Goal: Task Accomplishment & Management: Manage account settings

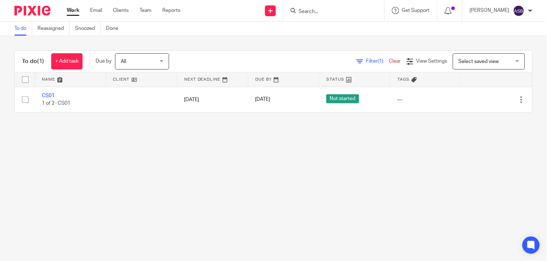
click at [298, 15] on form at bounding box center [336, 10] width 77 height 9
click at [303, 12] on input "Search" at bounding box center [330, 12] width 65 height 6
paste input "MILANO DESIGNS LTD"
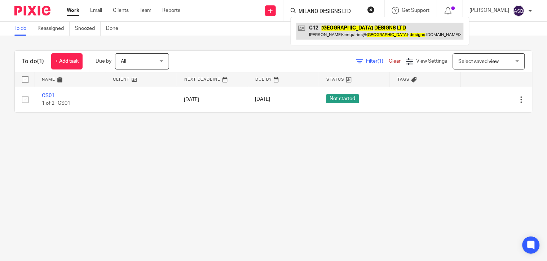
type input "MILANO DESIGNS LTD"
click at [330, 31] on link at bounding box center [379, 31] width 167 height 17
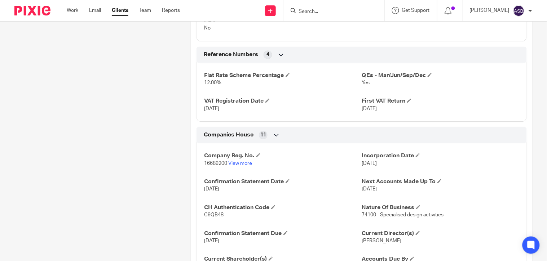
scroll to position [520, 0]
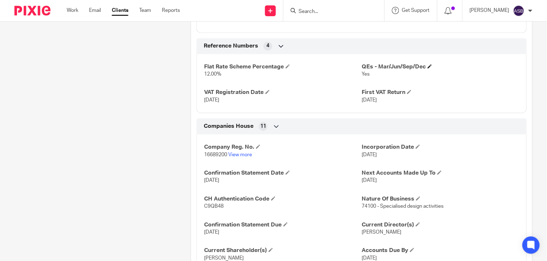
drag, startPoint x: 400, startPoint y: 66, endPoint x: 403, endPoint y: 78, distance: 12.6
click at [403, 78] on div "Reference Numbers 4 Flat Rate Scheme Percentage 12.00% QEs - Mar/Jun/Sep/Dec Ye…" at bounding box center [361, 75] width 330 height 75
drag, startPoint x: 403, startPoint y: 78, endPoint x: 412, endPoint y: 90, distance: 15.7
click at [412, 91] on div "Flat Rate Scheme Percentage 12.00% QEs - Mar/Jun/Sep/Dec Yes VAT Registration D…" at bounding box center [361, 81] width 330 height 65
drag, startPoint x: 399, startPoint y: 74, endPoint x: 408, endPoint y: 77, distance: 9.0
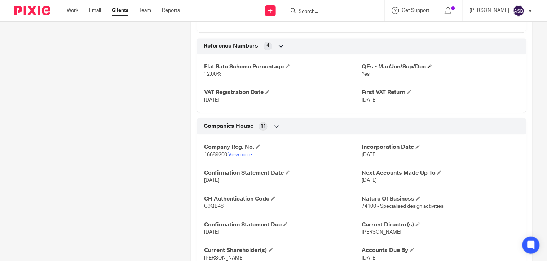
click at [408, 71] on h4 "QEs - Mar/Jun/Sep/Dec" at bounding box center [439, 67] width 157 height 8
click at [303, 8] on form at bounding box center [336, 10] width 77 height 9
click at [303, 11] on input "Search" at bounding box center [330, 12] width 65 height 6
paste input "C"
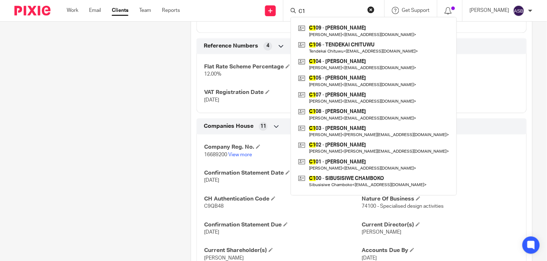
click at [303, 12] on input "C1" at bounding box center [330, 12] width 65 height 6
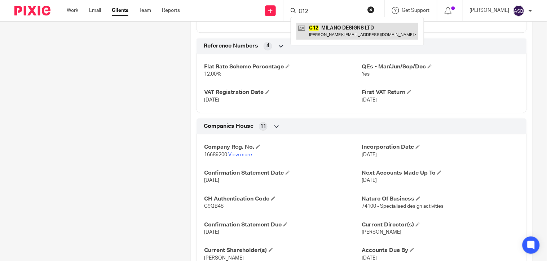
type input "C12"
click at [347, 35] on link at bounding box center [357, 31] width 122 height 17
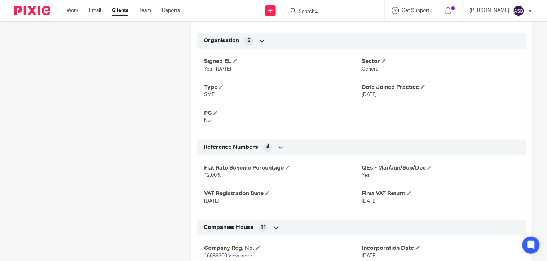
scroll to position [400, 0]
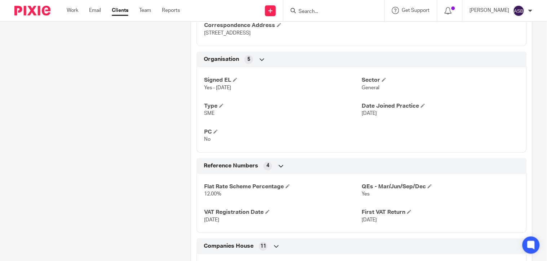
click at [314, 11] on input "Search" at bounding box center [330, 12] width 65 height 6
paste input "A28"
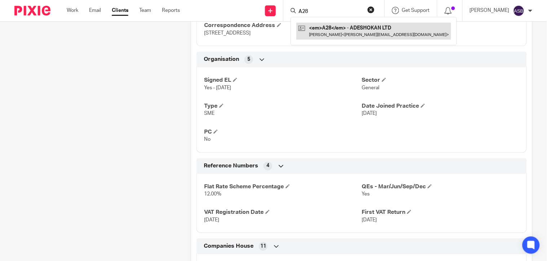
type input "A28"
click at [333, 31] on link at bounding box center [373, 31] width 155 height 17
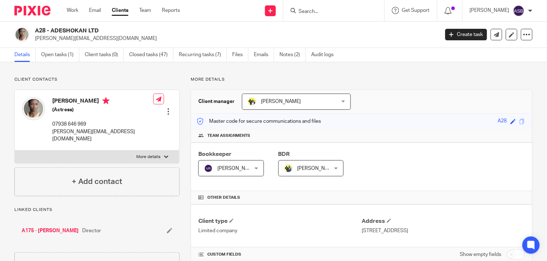
click at [306, 12] on input "Search" at bounding box center [330, 12] width 65 height 6
paste input "ANN AKIN AR"
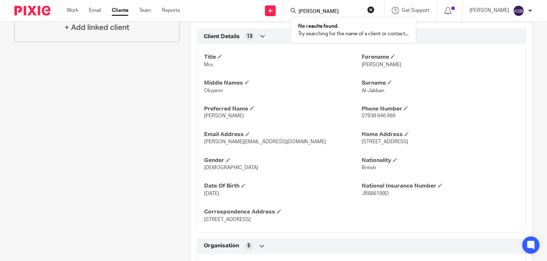
scroll to position [240, 0]
type input "ANN AKI"
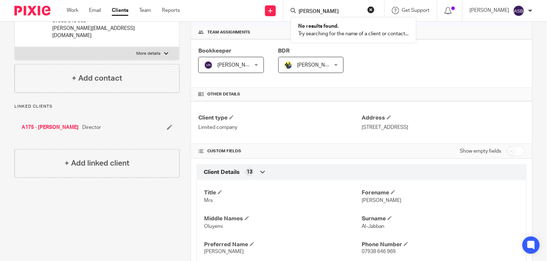
scroll to position [0, 0]
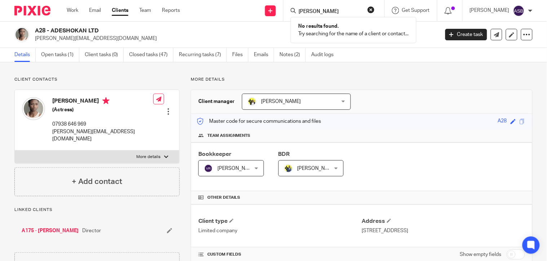
click at [368, 9] on button "reset" at bounding box center [370, 9] width 7 height 7
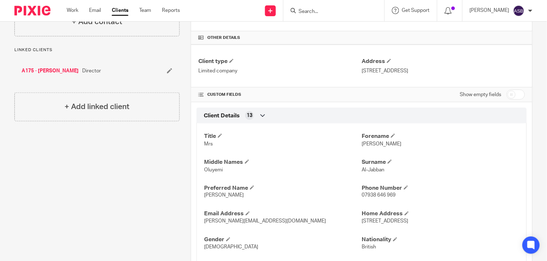
click at [301, 9] on input "Search" at bounding box center [330, 12] width 65 height 6
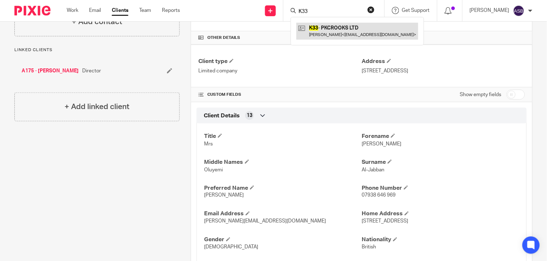
type input "K33"
click at [335, 34] on link at bounding box center [357, 31] width 122 height 17
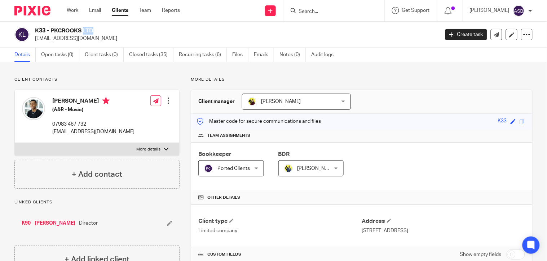
click at [45, 34] on div "K33 - PKCROOKS LTD [EMAIL_ADDRESS][DOMAIN_NAME]" at bounding box center [224, 34] width 420 height 15
click at [40, 34] on h2 "K33 - PKCROOKS LTD" at bounding box center [194, 31] width 319 height 8
drag, startPoint x: 52, startPoint y: 33, endPoint x: 95, endPoint y: 31, distance: 43.3
click at [95, 31] on div "K33 - PKCROOKS LTD [EMAIL_ADDRESS][DOMAIN_NAME]" at bounding box center [224, 34] width 420 height 15
copy h2 "K33 - PKCROOKS LTD"
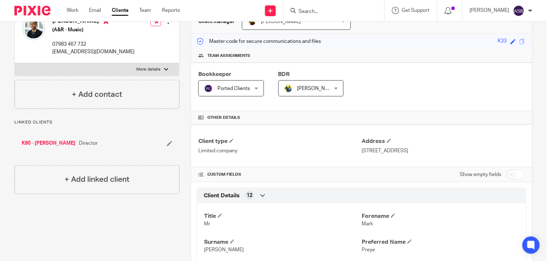
scroll to position [40, 0]
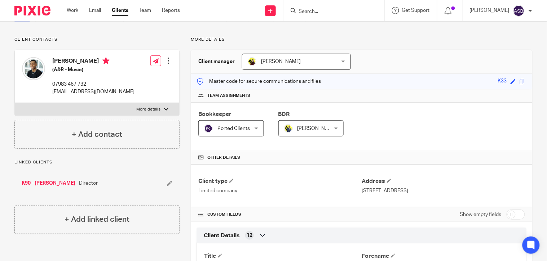
click at [253, 128] on div "Ported Clients Ported Clients" at bounding box center [230, 128] width 65 height 16
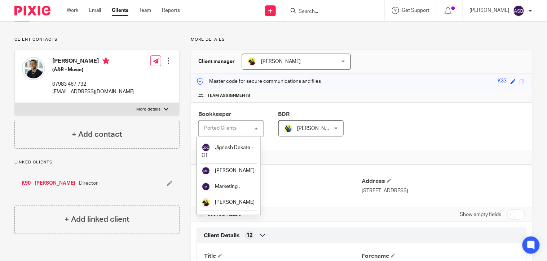
scroll to position [280, 0]
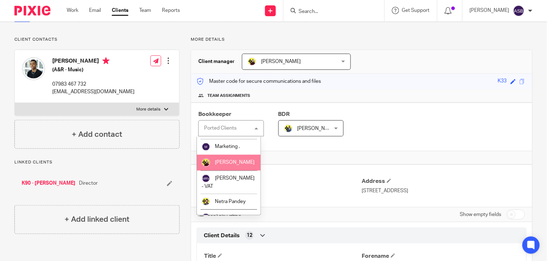
click at [231, 165] on span "[PERSON_NAME]" at bounding box center [235, 162] width 40 height 5
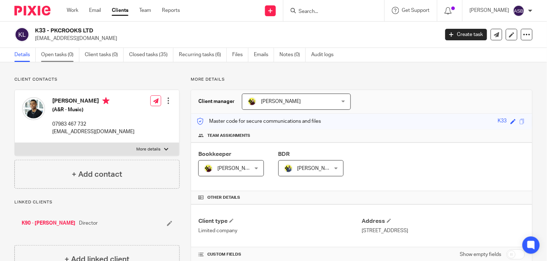
click at [66, 57] on link "Open tasks (0)" at bounding box center [60, 55] width 38 height 14
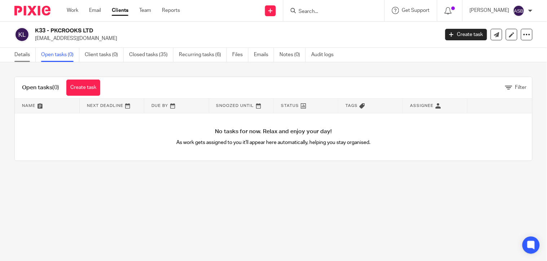
click at [27, 54] on link "Details" at bounding box center [24, 55] width 21 height 14
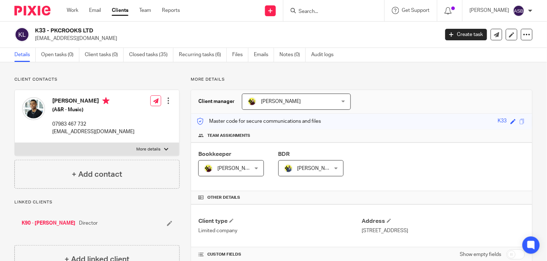
click at [319, 15] on form at bounding box center [336, 10] width 77 height 9
click at [311, 11] on input "Search" at bounding box center [330, 12] width 65 height 6
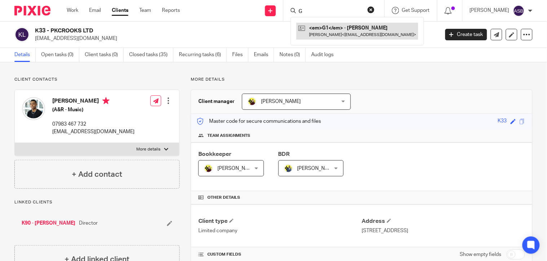
type input "G"
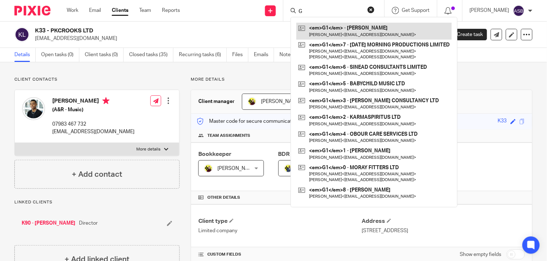
click at [315, 26] on link at bounding box center [373, 31] width 155 height 17
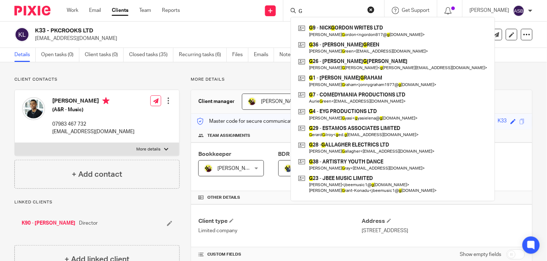
click at [311, 10] on input "G" at bounding box center [330, 12] width 65 height 6
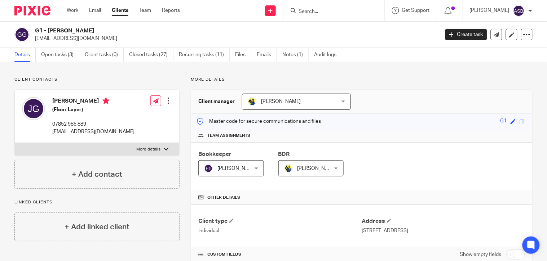
click at [316, 11] on input "Search" at bounding box center [330, 12] width 65 height 6
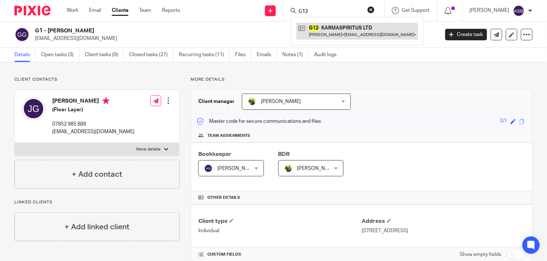
type input "G12"
click at [328, 34] on link at bounding box center [357, 31] width 122 height 17
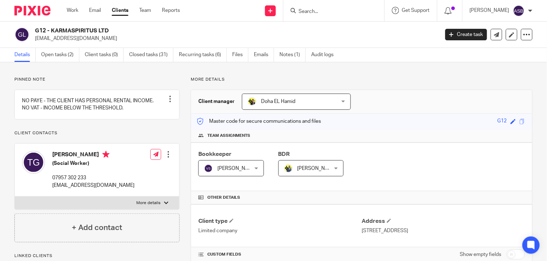
drag, startPoint x: 35, startPoint y: 29, endPoint x: 111, endPoint y: 32, distance: 76.1
click at [111, 32] on h2 "G12 - KARMASPIRITUS LTD" at bounding box center [194, 31] width 319 height 8
copy h2 "G12 - KARMASPIRITUS LTD"
click at [303, 8] on form at bounding box center [336, 10] width 77 height 9
click at [302, 11] on input "Search" at bounding box center [330, 12] width 65 height 6
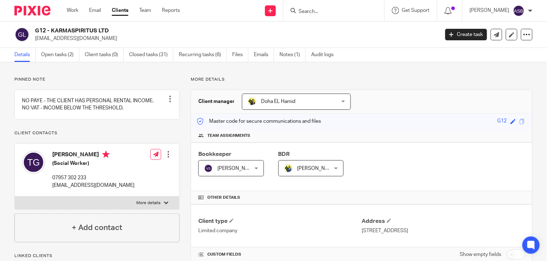
paste input "B72"
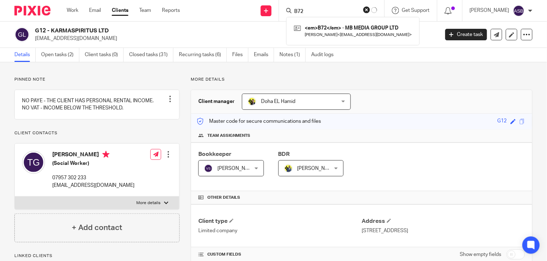
type input "B72"
click at [325, 32] on link at bounding box center [353, 31] width 122 height 17
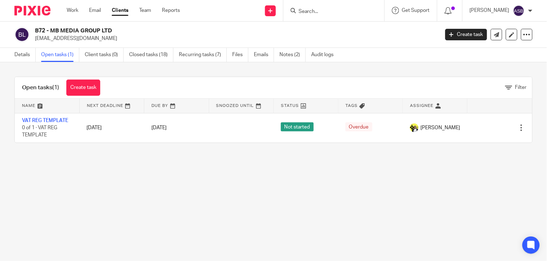
click at [116, 33] on div "B72 - MB MEDIA GROUP LTD [EMAIL_ADDRESS][DOMAIN_NAME]" at bounding box center [224, 34] width 420 height 15
click at [303, 11] on input "Search" at bounding box center [330, 12] width 65 height 6
paste input "[PERSON_NAME]"
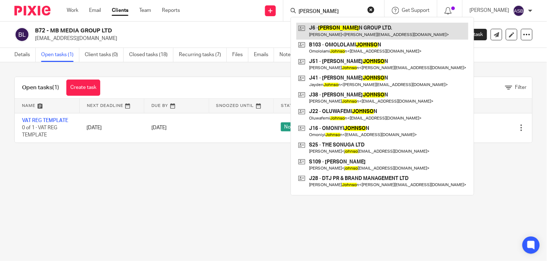
type input "[PERSON_NAME]"
click at [325, 34] on link at bounding box center [382, 31] width 172 height 17
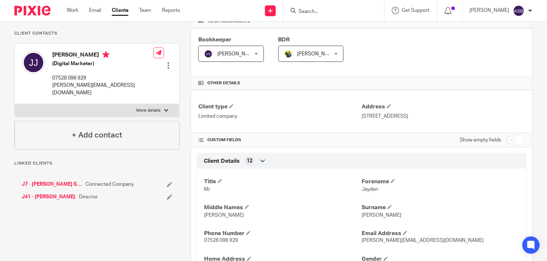
scroll to position [200, 0]
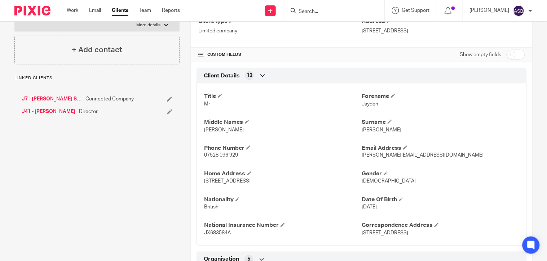
click at [50, 100] on link "J7 - GAVIN SPEAKS WELLNESS LTD" at bounding box center [52, 99] width 60 height 7
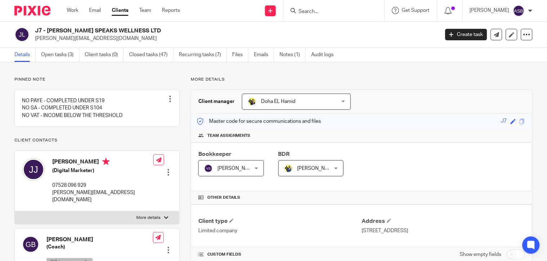
click at [113, 29] on h2 "J7 - [PERSON_NAME] SPEAKS WELLNESS LTD" at bounding box center [194, 31] width 319 height 8
click at [305, 12] on input "Search" at bounding box center [330, 12] width 65 height 6
paste input "C46"
drag, startPoint x: 312, startPoint y: 10, endPoint x: 292, endPoint y: 21, distance: 22.6
click at [283, 15] on div "C46 C46 - LORD OF THE TINGS LTD Isaac Carter-Allen < isaaccarterallen@gmail.com…" at bounding box center [333, 10] width 101 height 21
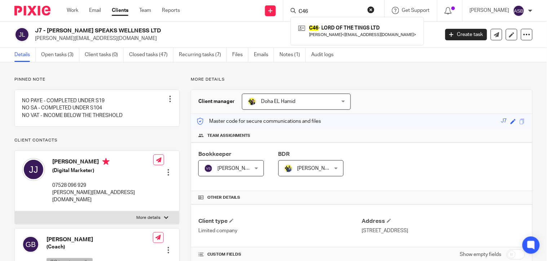
paste input "INTEGR TEC"
click at [315, 31] on p "Try searching for the name of a client or contact..." at bounding box center [353, 33] width 111 height 7
click at [329, 9] on input "INTEGR TEC" at bounding box center [330, 12] width 65 height 6
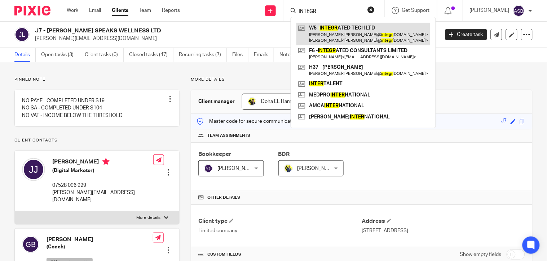
type input "INTEGR"
click at [341, 38] on link at bounding box center [363, 34] width 134 height 22
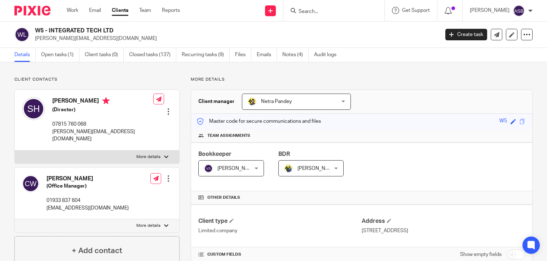
drag, startPoint x: 0, startPoint y: 0, endPoint x: 49, endPoint y: 30, distance: 57.4
click at [49, 30] on h2 "W5 - INTEGRATED TECH LTD" at bounding box center [194, 31] width 319 height 8
drag, startPoint x: 49, startPoint y: 30, endPoint x: 92, endPoint y: 30, distance: 43.2
click at [92, 30] on h2 "W5 - INTEGRATED TECH LTD" at bounding box center [194, 31] width 319 height 8
copy h2 "INTEGRATED TE"
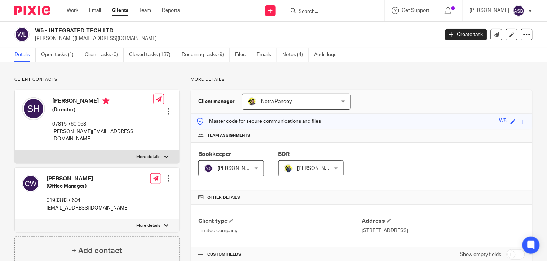
click at [303, 7] on form at bounding box center [336, 10] width 77 height 9
click at [306, 9] on input "Search" at bounding box center [330, 12] width 65 height 6
paste input "MARTIN HAYF"
type input "MARTIN HAYF"
drag, startPoint x: 340, startPoint y: 5, endPoint x: 236, endPoint y: 8, distance: 103.8
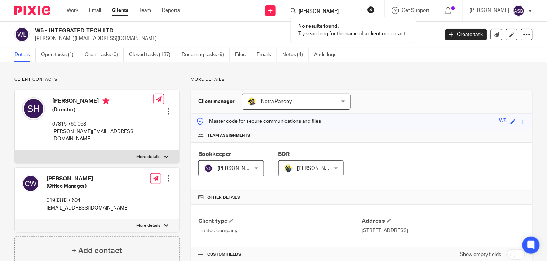
click at [236, 8] on div "Send new email Create task Add client Request signature MARTIN HAYF No results …" at bounding box center [369, 10] width 356 height 21
click at [350, 10] on input "Search" at bounding box center [330, 12] width 65 height 6
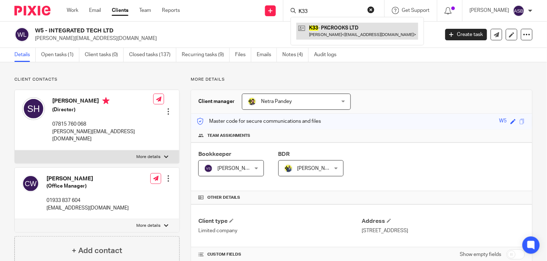
type input "K33"
click at [352, 37] on link at bounding box center [357, 31] width 122 height 17
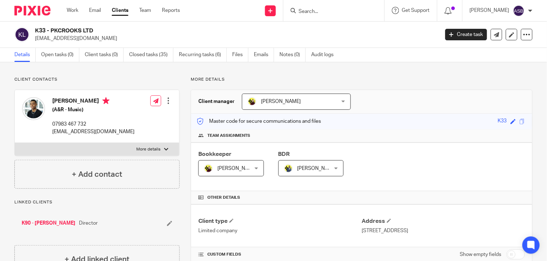
click at [337, 6] on form at bounding box center [336, 10] width 77 height 9
click at [326, 14] on input "Search" at bounding box center [330, 12] width 65 height 6
paste input "3. B72"
click at [305, 10] on input "3. B72" at bounding box center [330, 12] width 65 height 6
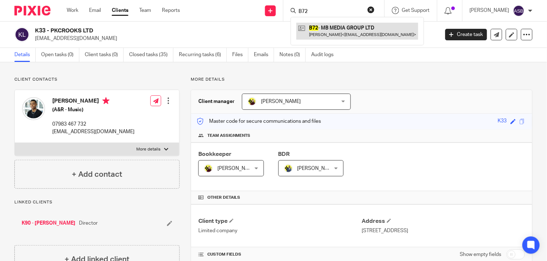
type input "B72"
click at [322, 27] on link at bounding box center [357, 31] width 122 height 17
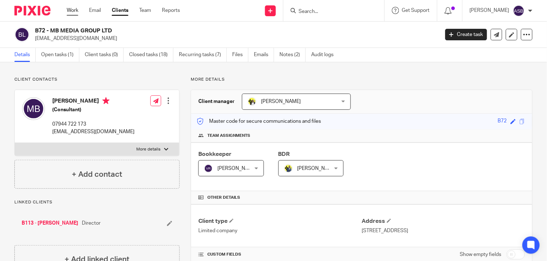
click at [68, 12] on link "Work" at bounding box center [73, 10] width 12 height 7
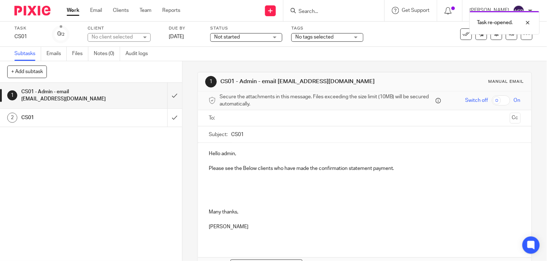
click at [405, 170] on p "Please see the Below clients who have made the confirmation statement payment." at bounding box center [365, 168] width 312 height 7
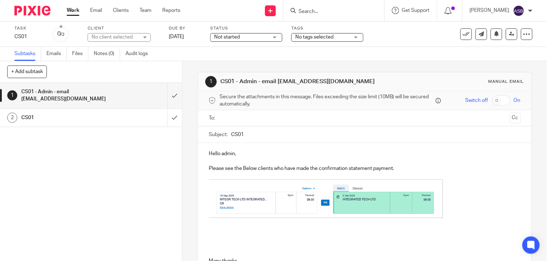
click at [292, 77] on div "1 CS01 - Admin - email admin@starbridge.uk Manual email" at bounding box center [364, 82] width 319 height 12
click at [275, 81] on h1 "CS01 - Admin - email admin@starbridge.uk" at bounding box center [300, 82] width 160 height 8
drag, startPoint x: 275, startPoint y: 81, endPoint x: 292, endPoint y: 82, distance: 17.4
click at [292, 82] on h1 "CS01 - Admin - email admin@starbridge.uk" at bounding box center [300, 82] width 160 height 8
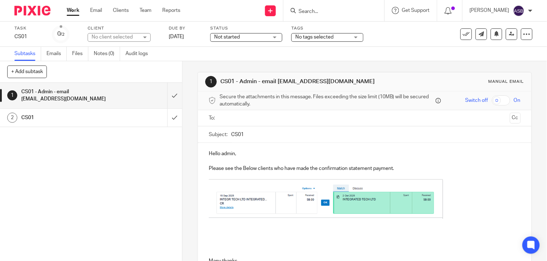
drag, startPoint x: 275, startPoint y: 81, endPoint x: 333, endPoint y: 83, distance: 58.1
click at [333, 83] on h1 "CS01 - Admin - email admin@starbridge.uk" at bounding box center [300, 82] width 160 height 8
copy h1 "admin@starbridge.uk"
click at [259, 114] on input "text" at bounding box center [364, 118] width 285 height 8
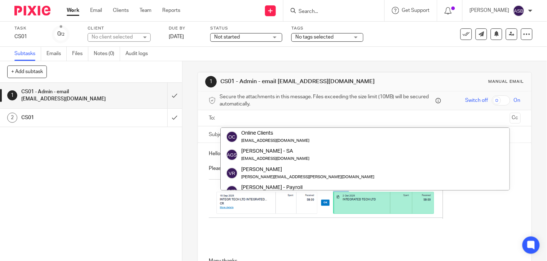
paste input "admin@starbridge.uk"
type input "admin@starbridge.uk"
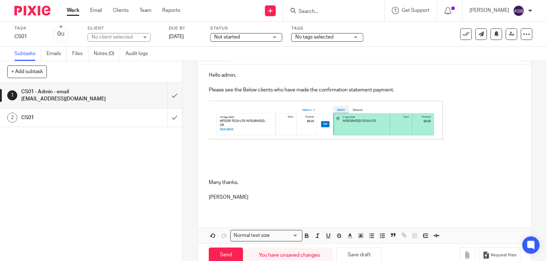
scroll to position [97, 0]
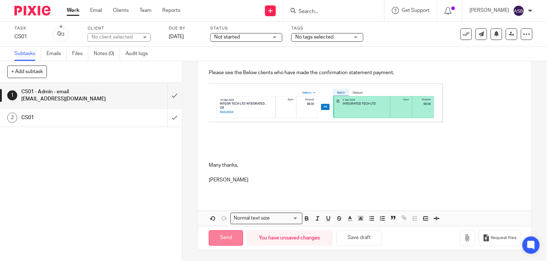
click at [228, 233] on input "Send" at bounding box center [226, 238] width 34 height 15
type input "Sent"
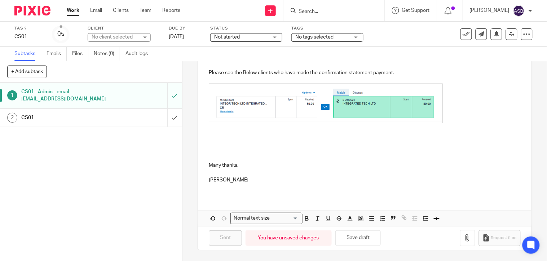
click at [308, 9] on input "Search" at bounding box center [330, 12] width 65 height 6
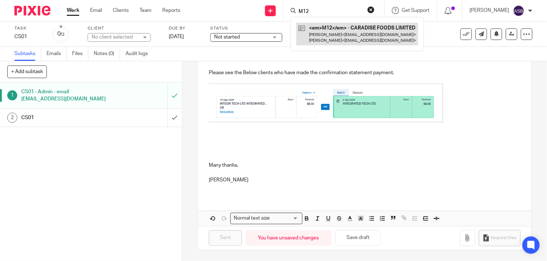
type input "M12"
click at [328, 33] on link at bounding box center [357, 34] width 122 height 22
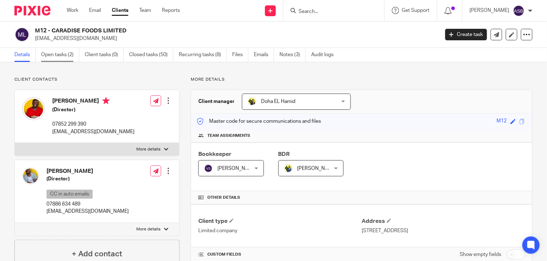
click at [65, 57] on link "Open tasks (2)" at bounding box center [60, 55] width 38 height 14
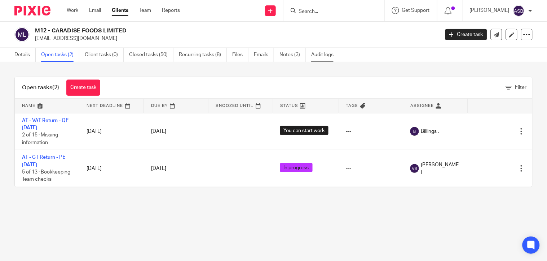
click at [321, 52] on link "Audit logs" at bounding box center [325, 55] width 28 height 14
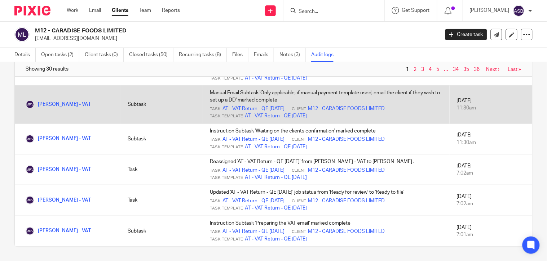
scroll to position [467, 0]
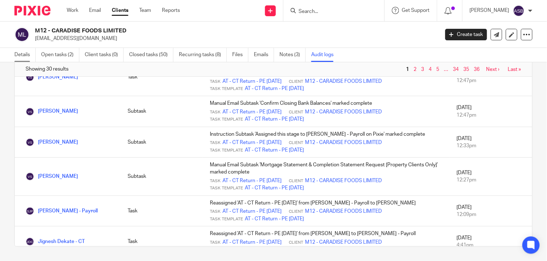
click at [24, 53] on link "Details" at bounding box center [24, 55] width 21 height 14
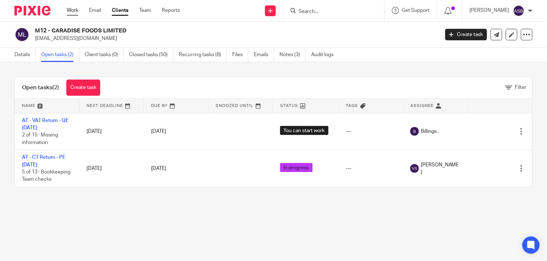
click at [71, 9] on link "Work" at bounding box center [73, 10] width 12 height 7
click at [312, 56] on link "Audit logs" at bounding box center [325, 55] width 28 height 14
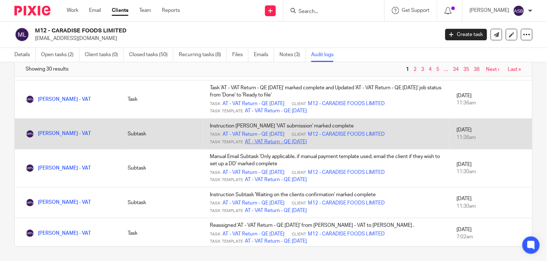
scroll to position [680, 0]
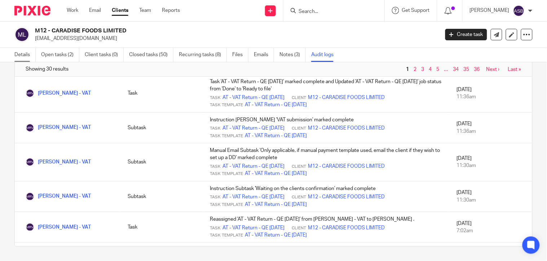
click at [15, 55] on link "Details" at bounding box center [24, 55] width 21 height 14
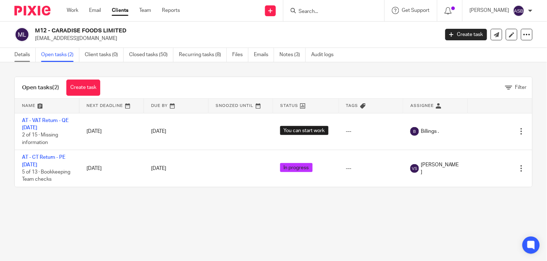
click at [22, 56] on link "Details" at bounding box center [24, 55] width 21 height 14
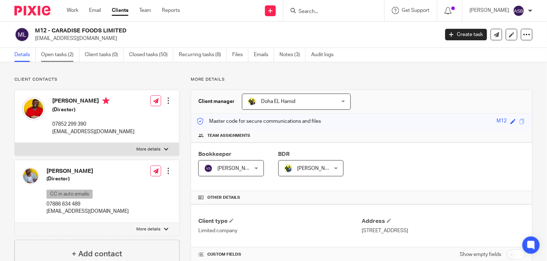
click at [52, 55] on link "Open tasks (2)" at bounding box center [60, 55] width 38 height 14
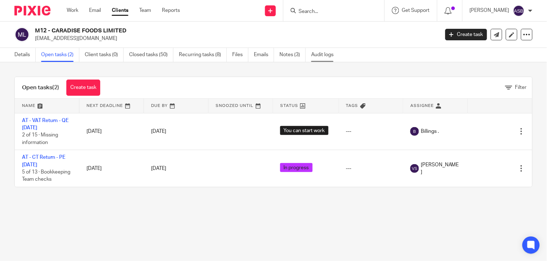
click at [326, 52] on link "Audit logs" at bounding box center [325, 55] width 28 height 14
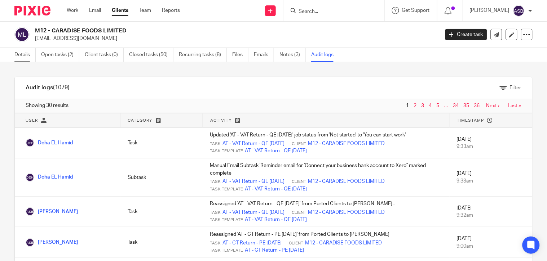
click at [19, 51] on link "Details" at bounding box center [24, 55] width 21 height 14
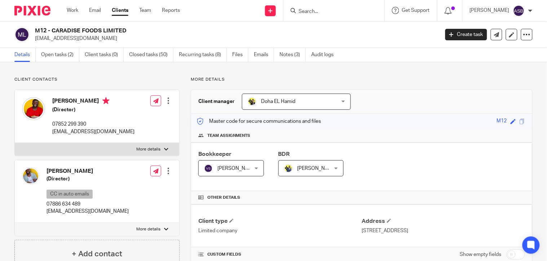
drag, startPoint x: 35, startPoint y: 30, endPoint x: 125, endPoint y: 30, distance: 89.7
click at [125, 30] on h2 "M12 - CARADISE FOODS LIMITED" at bounding box center [194, 31] width 319 height 8
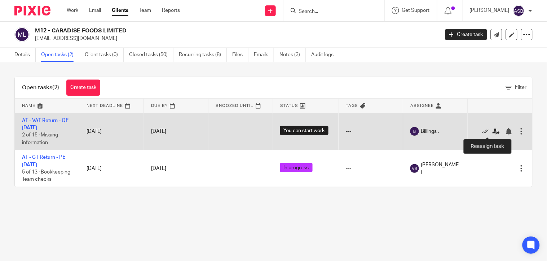
click at [492, 130] on icon at bounding box center [495, 131] width 7 height 7
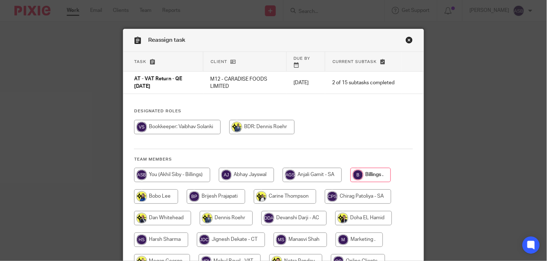
click at [173, 121] on input "radio" at bounding box center [177, 127] width 86 height 14
radio input "true"
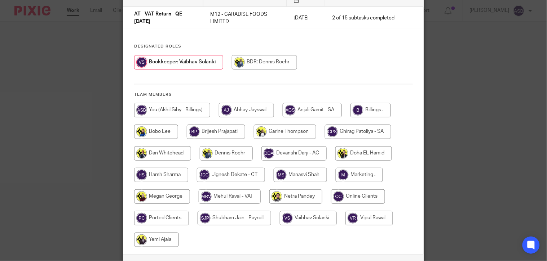
scroll to position [112, 0]
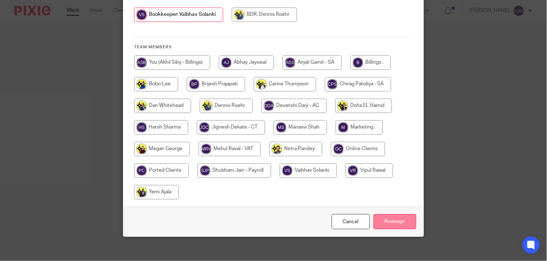
click at [379, 217] on input "Reassign" at bounding box center [394, 221] width 43 height 15
